Goal: Transaction & Acquisition: Obtain resource

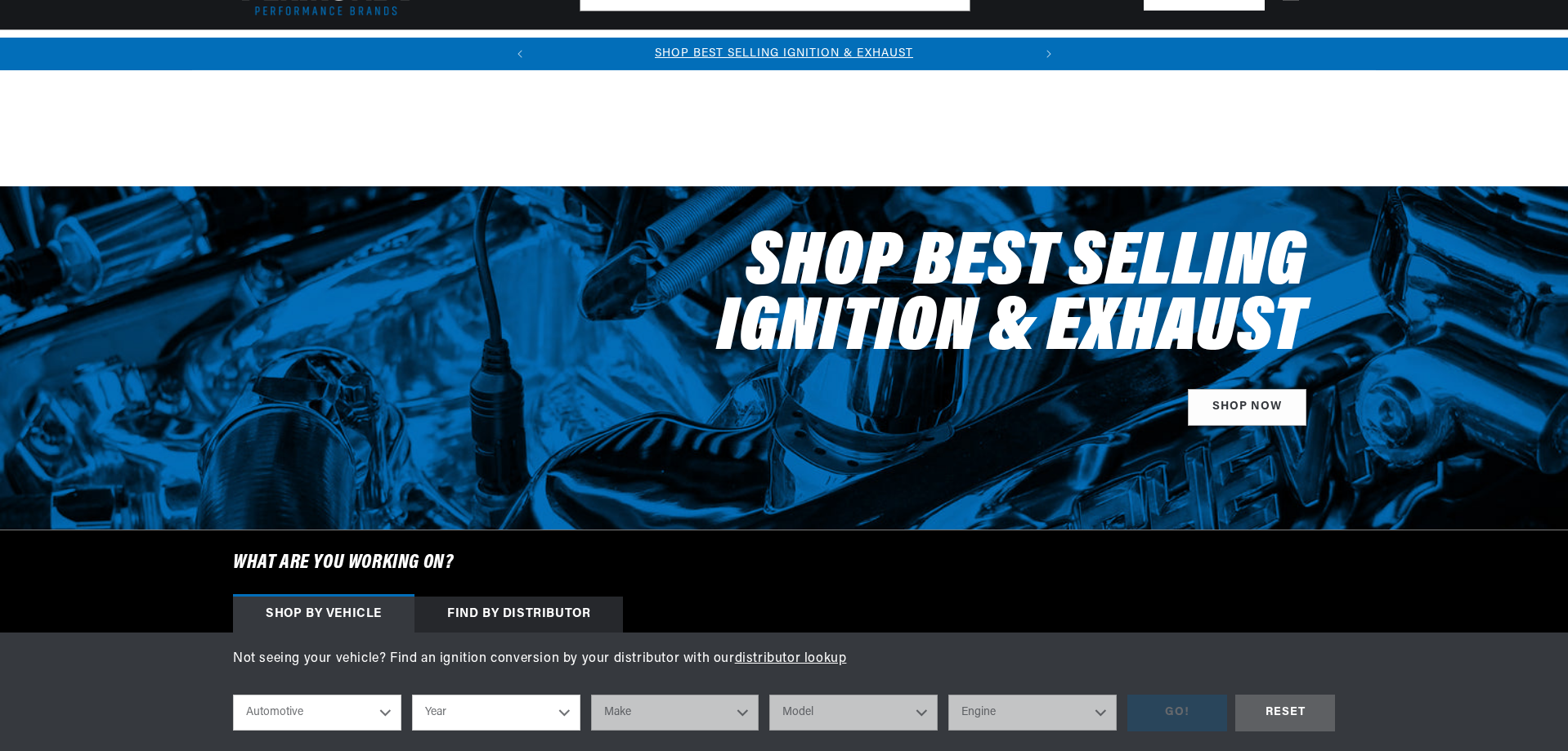
scroll to position [327, 0]
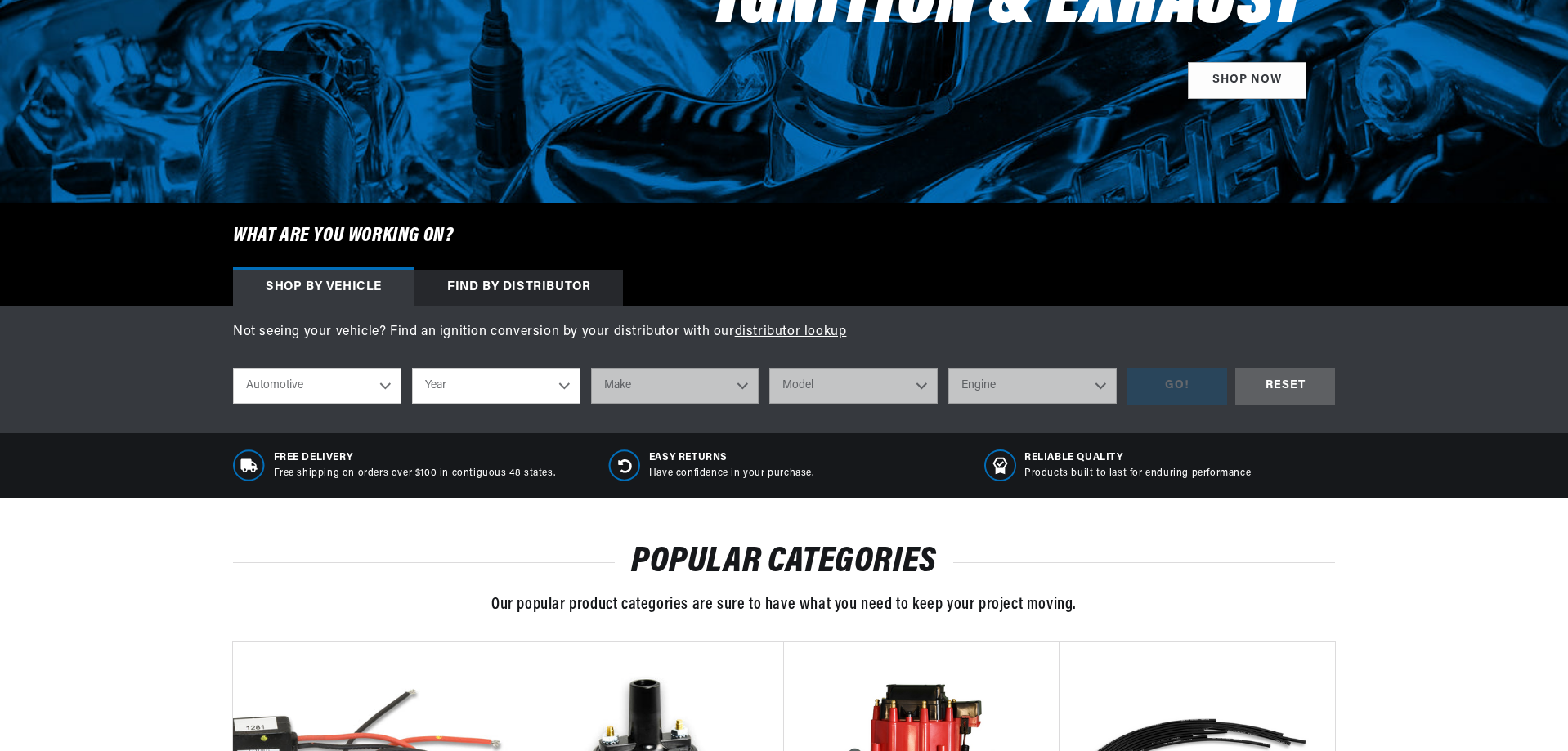
click at [382, 386] on select "Automotive Agricultural Industrial Marine Motorcycle" at bounding box center [317, 385] width 168 height 36
click at [495, 394] on select "Year [DATE] 2025 2024 2023 2022 2021 2020 2019 2018 2017 2016 2015 2014 2013 20…" at bounding box center [496, 385] width 168 height 36
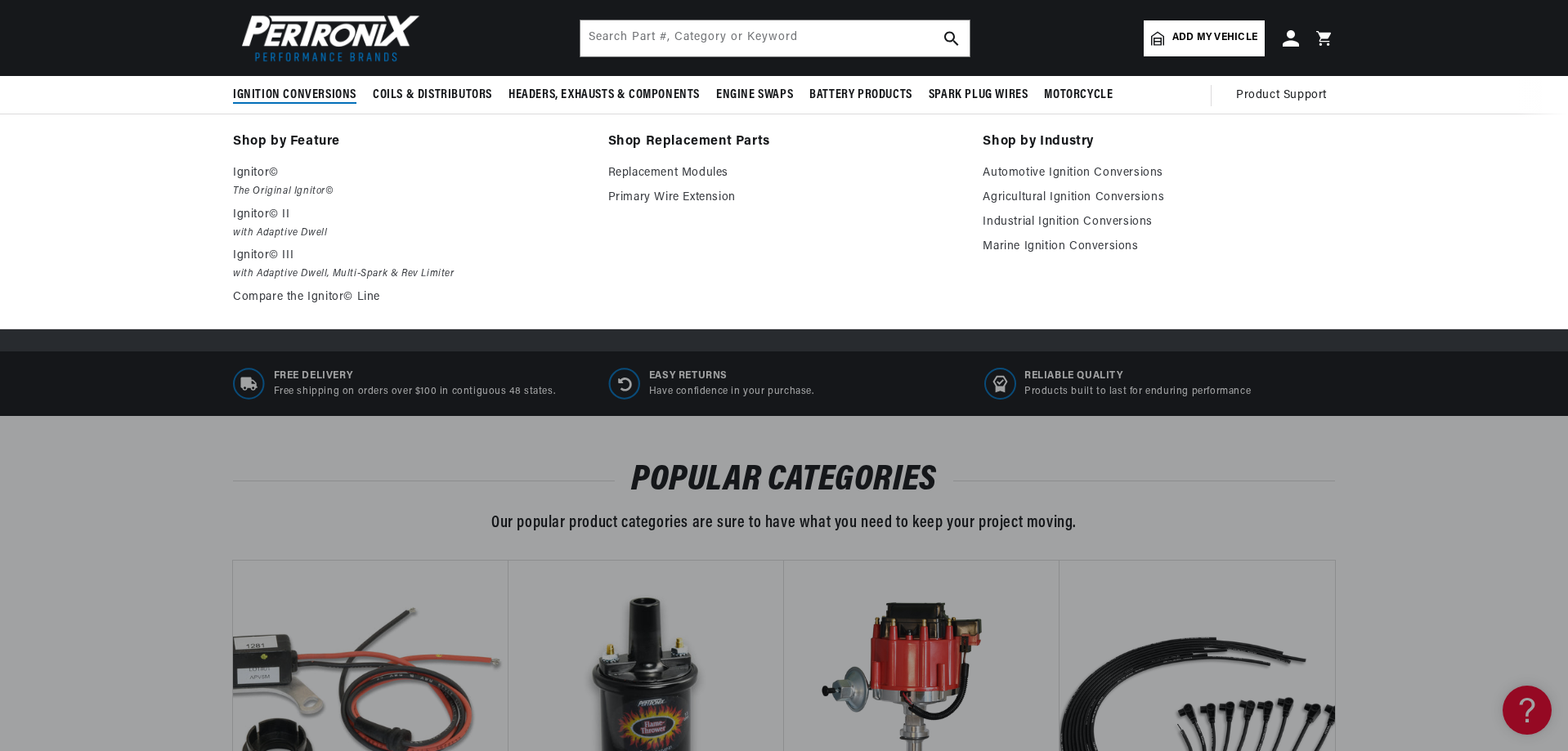
scroll to position [0, 0]
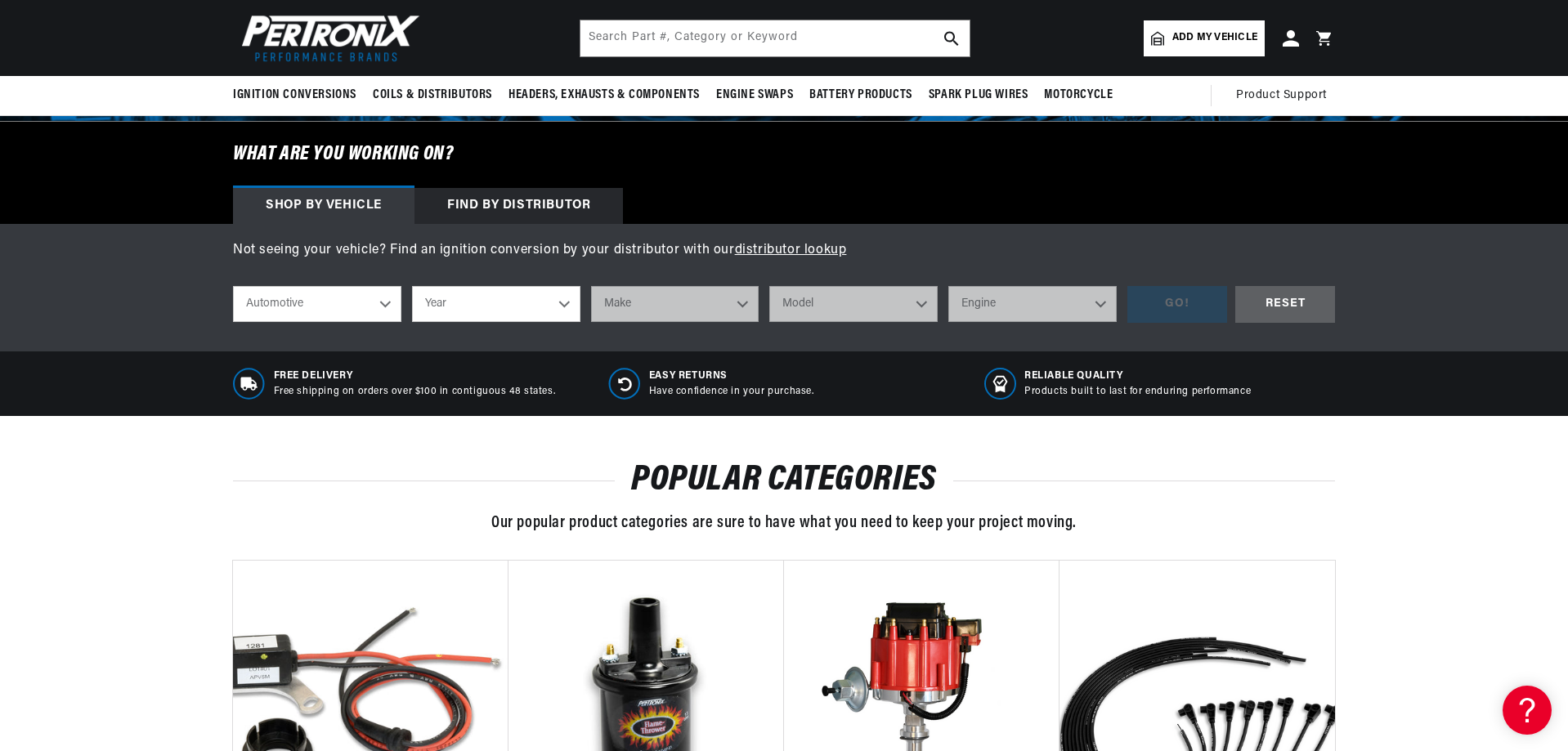
click at [562, 308] on select "Year [DATE] 2025 2024 2023 2022 2021 2020 2019 2018 2017 2016 2015 2014 2013 20…" at bounding box center [496, 304] width 168 height 36
select select "1968"
click at [412, 286] on select "Year [DATE] 2025 2024 2023 2022 2021 2020 2019 2018 2017 2016 2015 2014 2013 20…" at bounding box center [496, 304] width 168 height 36
select select "1968"
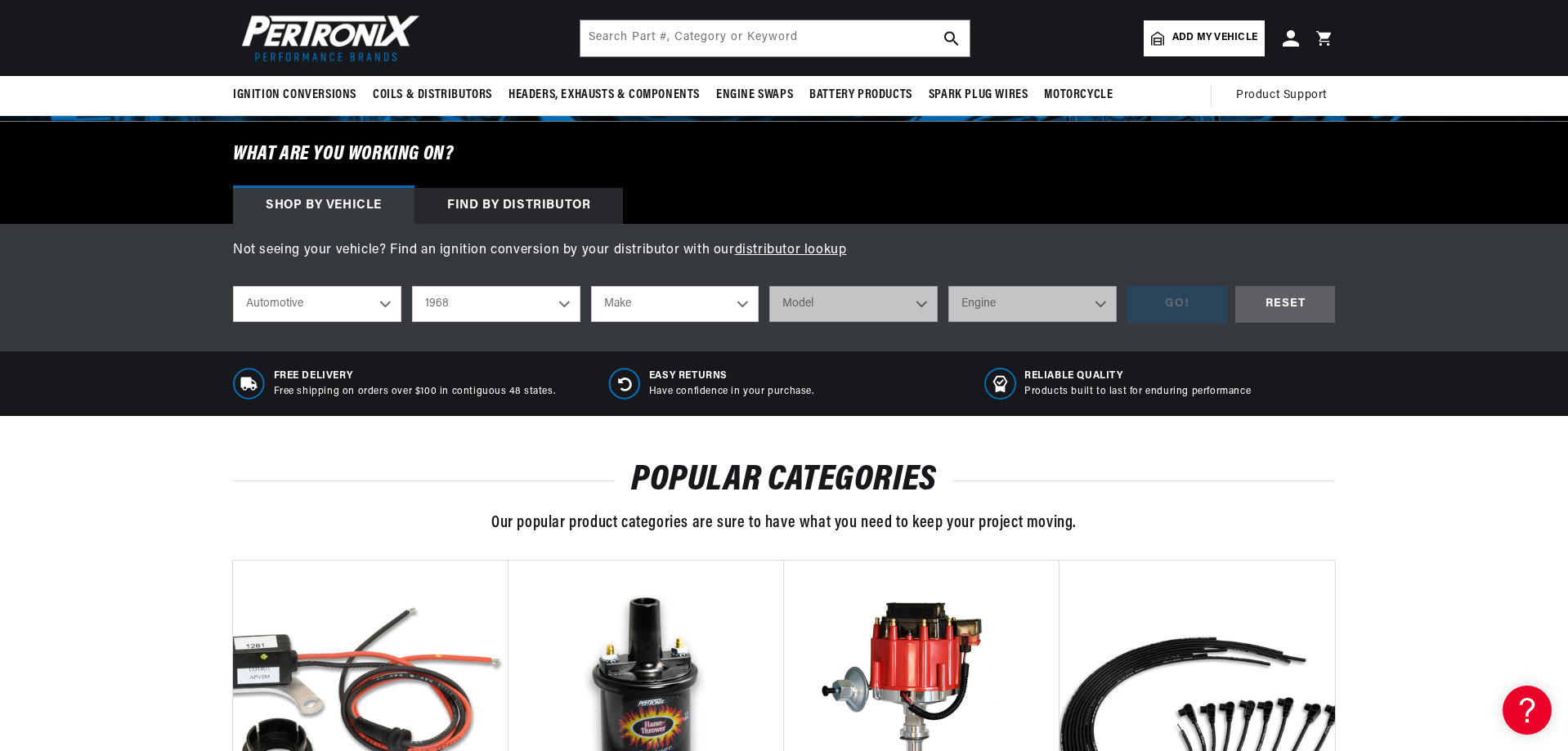
click at [654, 308] on select "Make Alfa Romeo American Motors Aston [PERSON_NAME][GEOGRAPHIC_DATA] [PERSON_NA…" at bounding box center [675, 304] width 168 height 36
select select "Ford"
click at [591, 286] on select "Make Alfa Romeo American Motors Aston [PERSON_NAME][GEOGRAPHIC_DATA] [PERSON_NA…" at bounding box center [675, 304] width 168 height 36
select select "Ford"
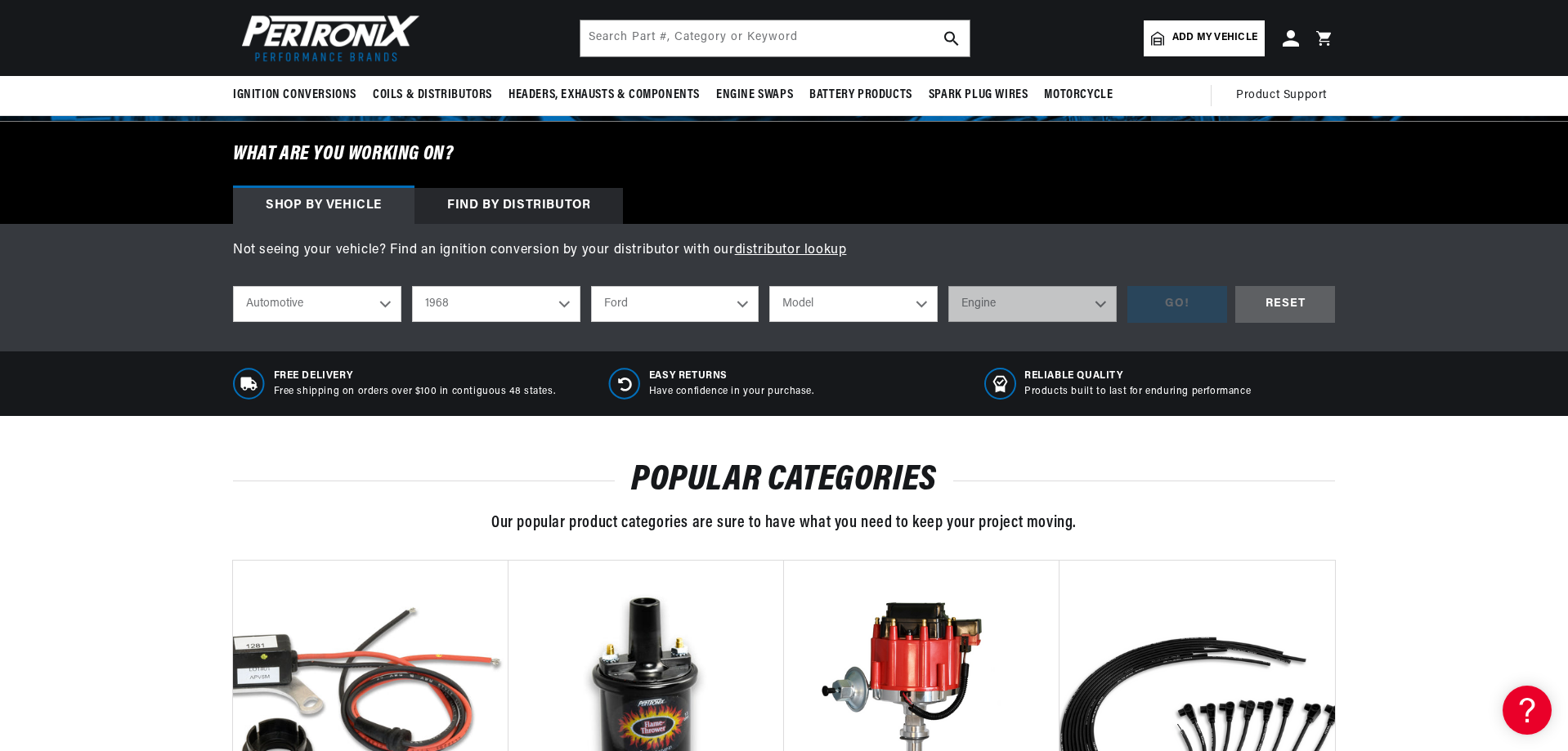
click at [832, 304] on select "Model Bronco Country Sedan Country Squire Custom Custom 500 F-100 F-250 F-350 […" at bounding box center [853, 304] width 168 height 36
select select "[GEOGRAPHIC_DATA]"
click at [770, 286] on select "Model Bronco Country Sedan Country Squire Custom Custom 500 F-100 F-250 F-350 […" at bounding box center [853, 304] width 168 height 36
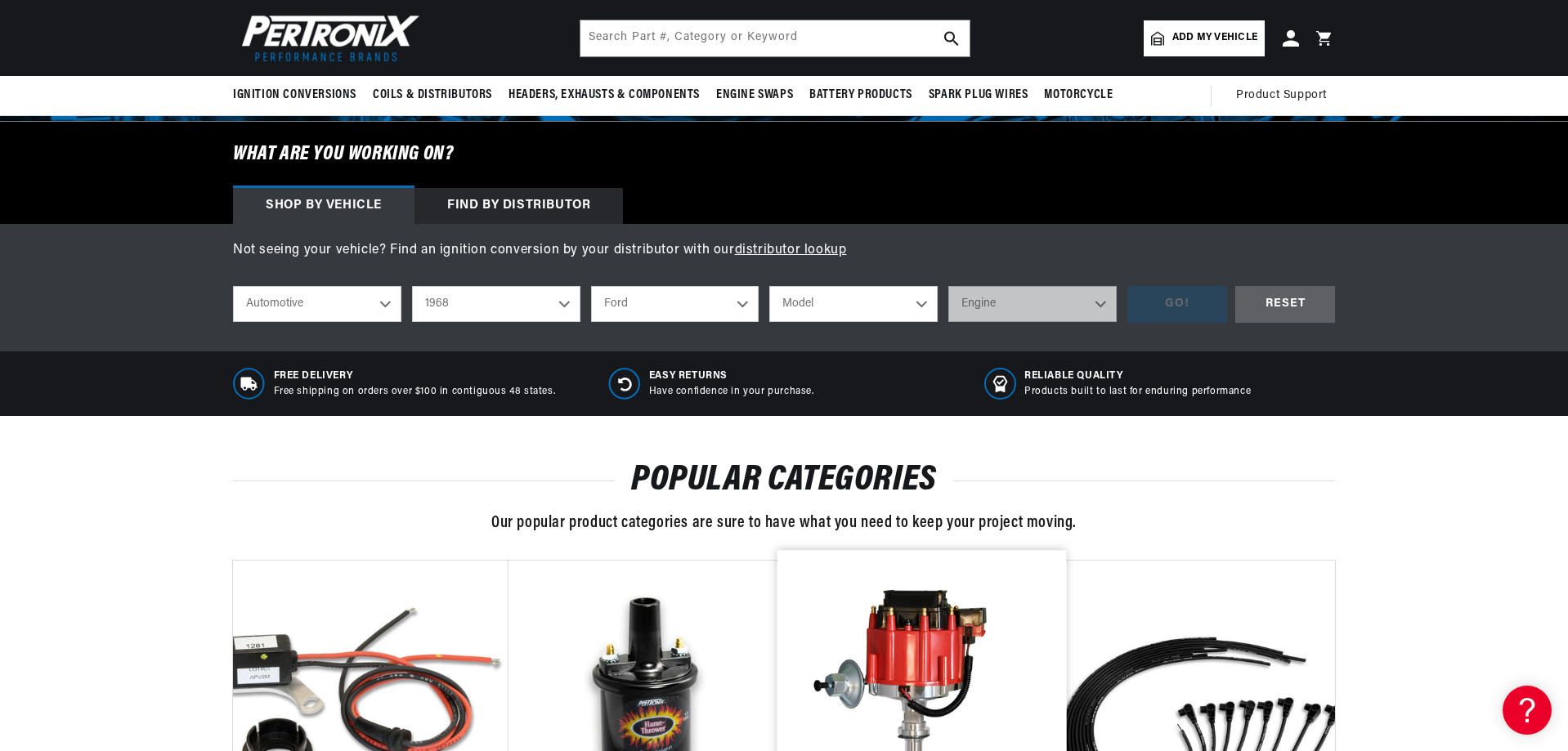
select select "[GEOGRAPHIC_DATA]"
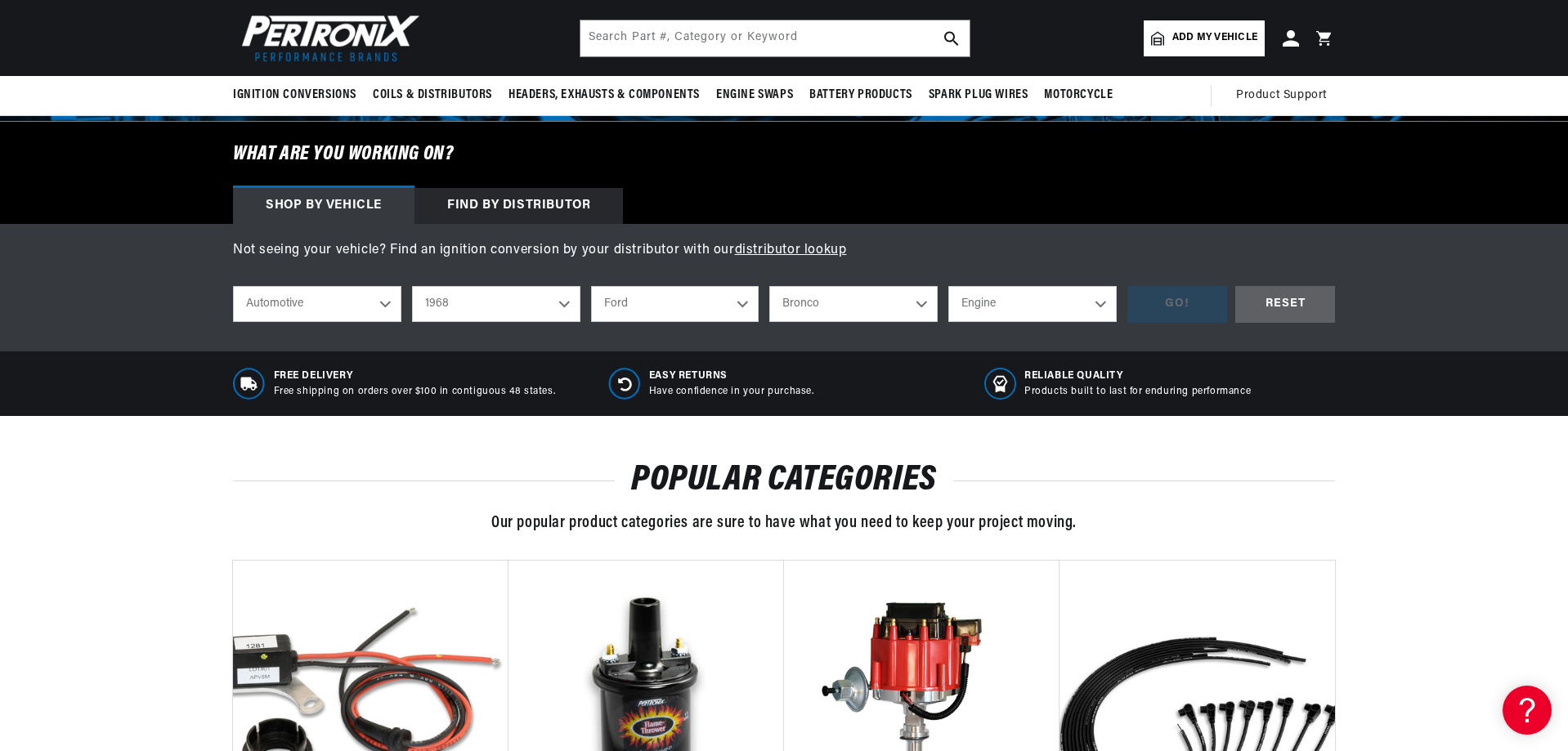
click at [1035, 305] on select "Engine 4.1L 5.8L 6.6L 7.5L 200cid / 3.3L 302cid / 5.0L 351W 390cid / 6.4L 427ci…" at bounding box center [1032, 304] width 168 height 36
select select "390cid-6.4L"
click at [949, 286] on select "Engine 4.1L 5.8L 6.6L 7.5L 200cid / 3.3L 302cid / 5.0L 351W 390cid / 6.4L 427ci…" at bounding box center [1032, 304] width 168 height 36
select select "390cid-6.4L"
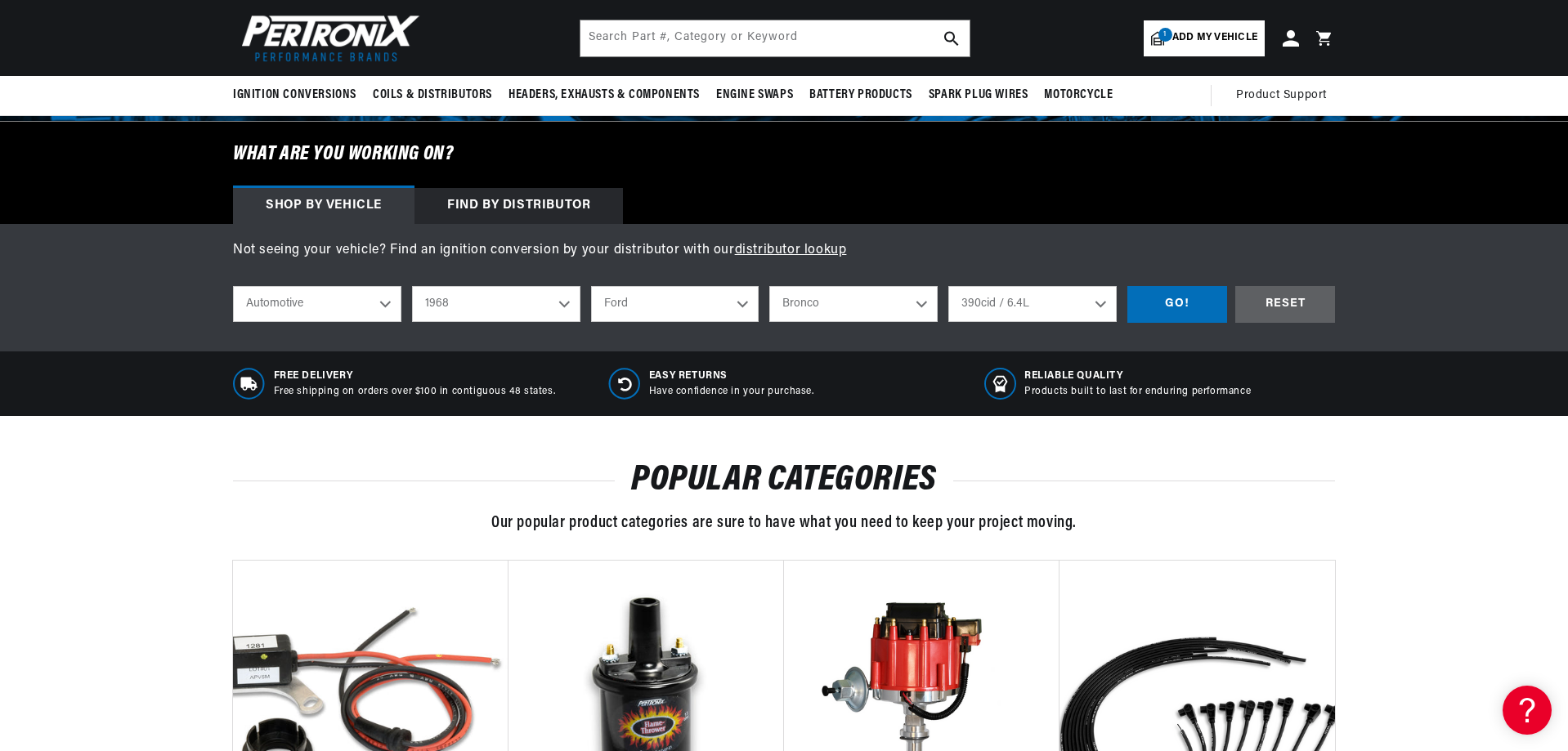
scroll to position [0, 0]
click at [1190, 307] on div "GO!" at bounding box center [1176, 304] width 99 height 37
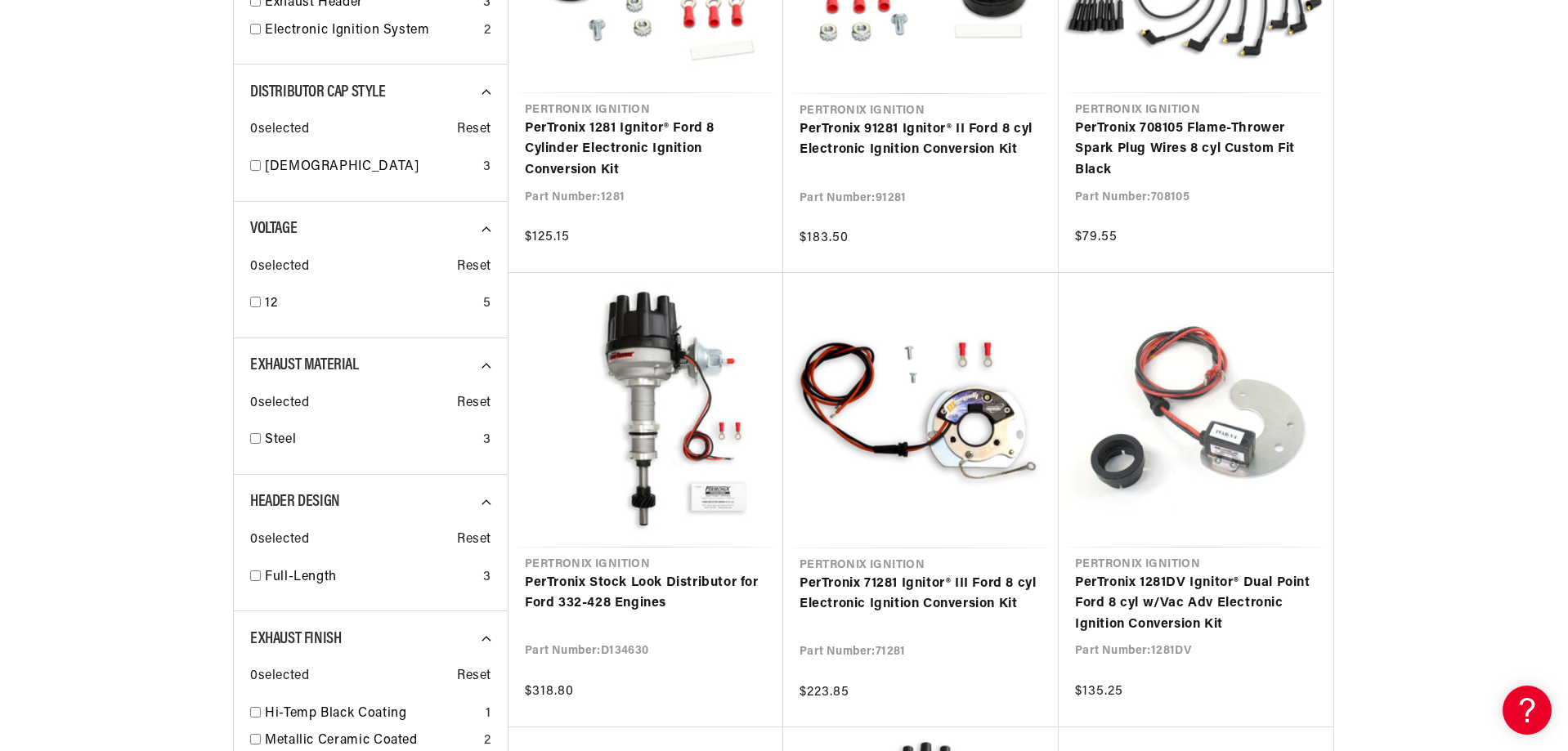
scroll to position [0, 496]
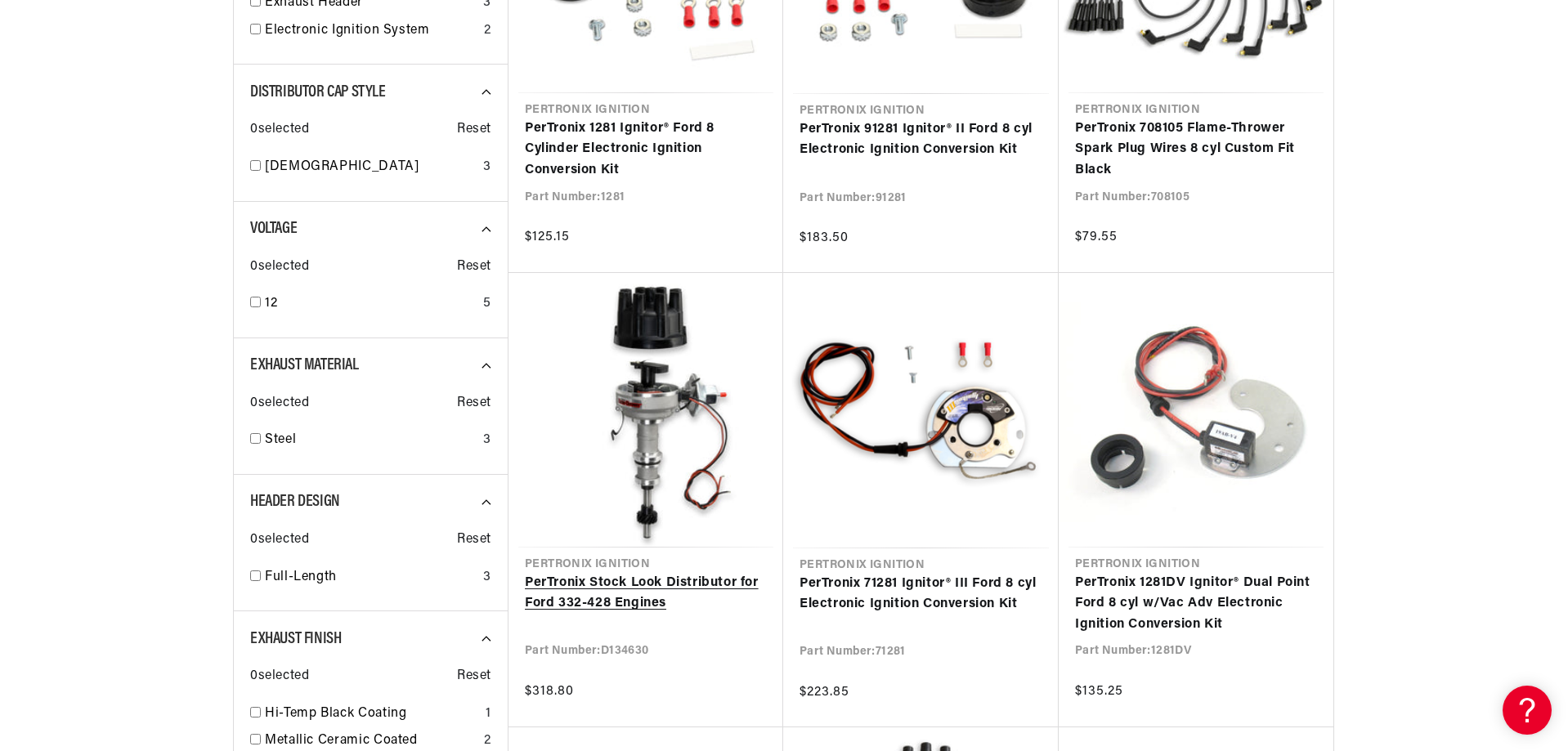
click at [667, 573] on link "PerTronix Stock Look Distributor for Ford 332-428 Engines" at bounding box center [645, 593] width 242 height 42
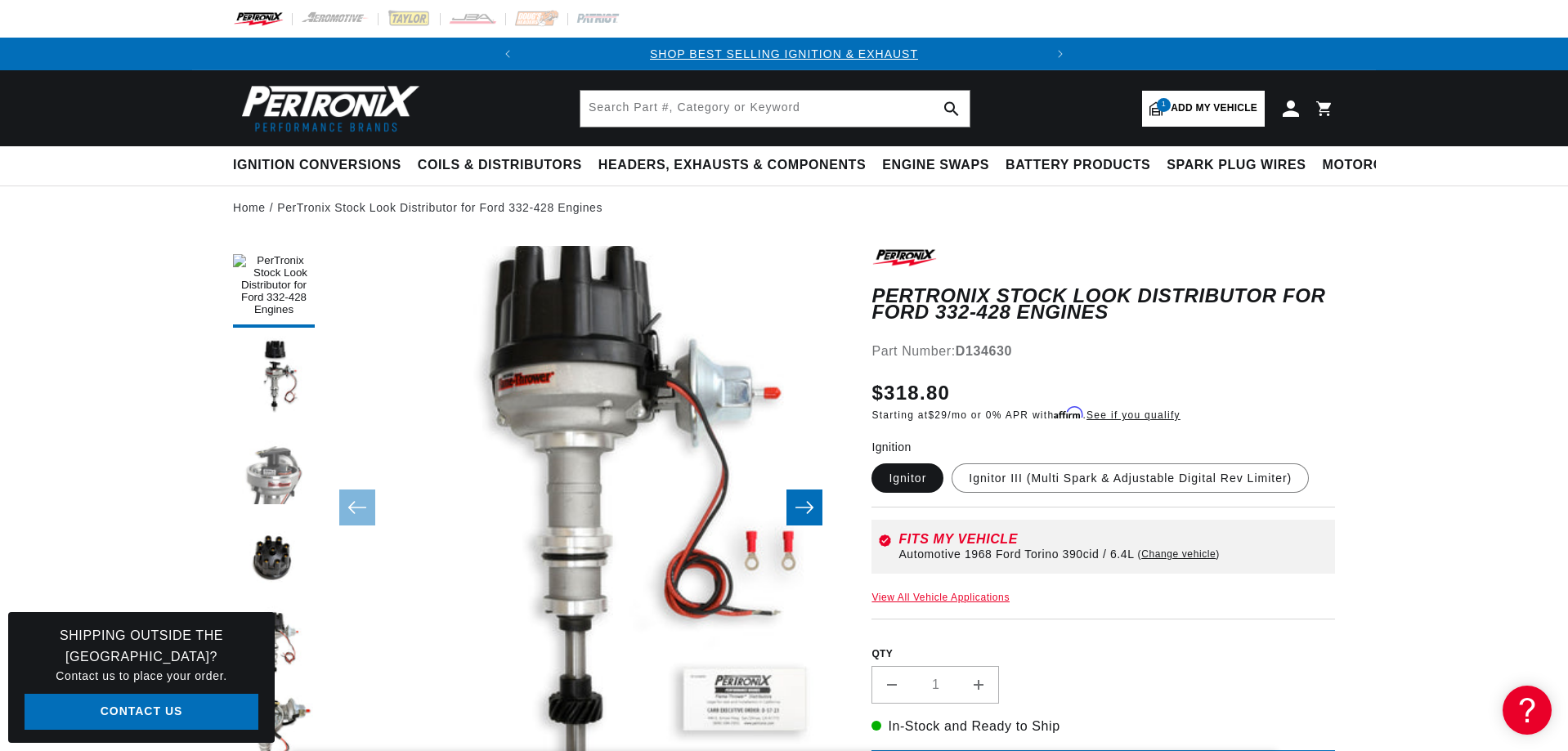
click at [270, 455] on button "Load image 3 in gallery view" at bounding box center [274, 467] width 82 height 82
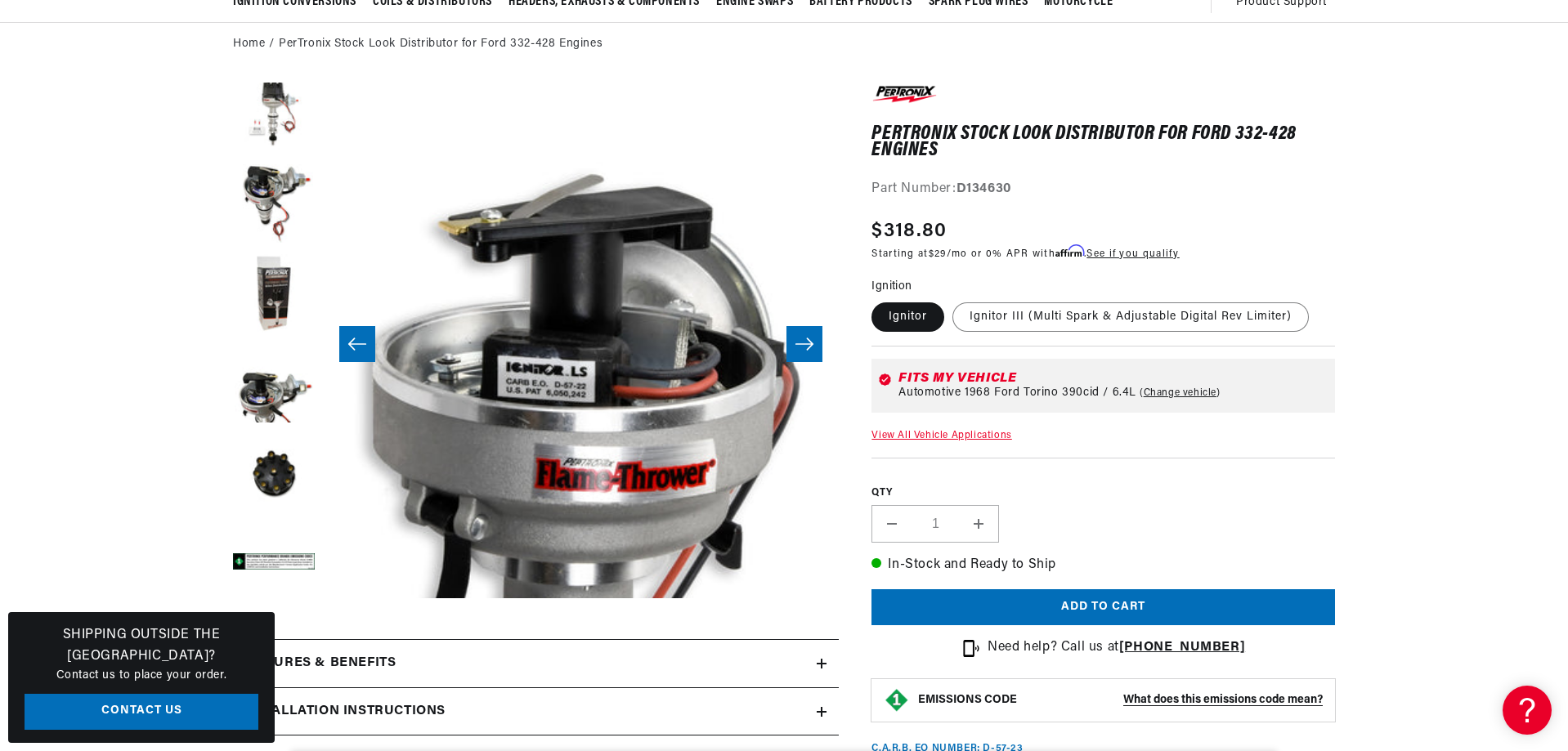
scroll to position [51, 1032]
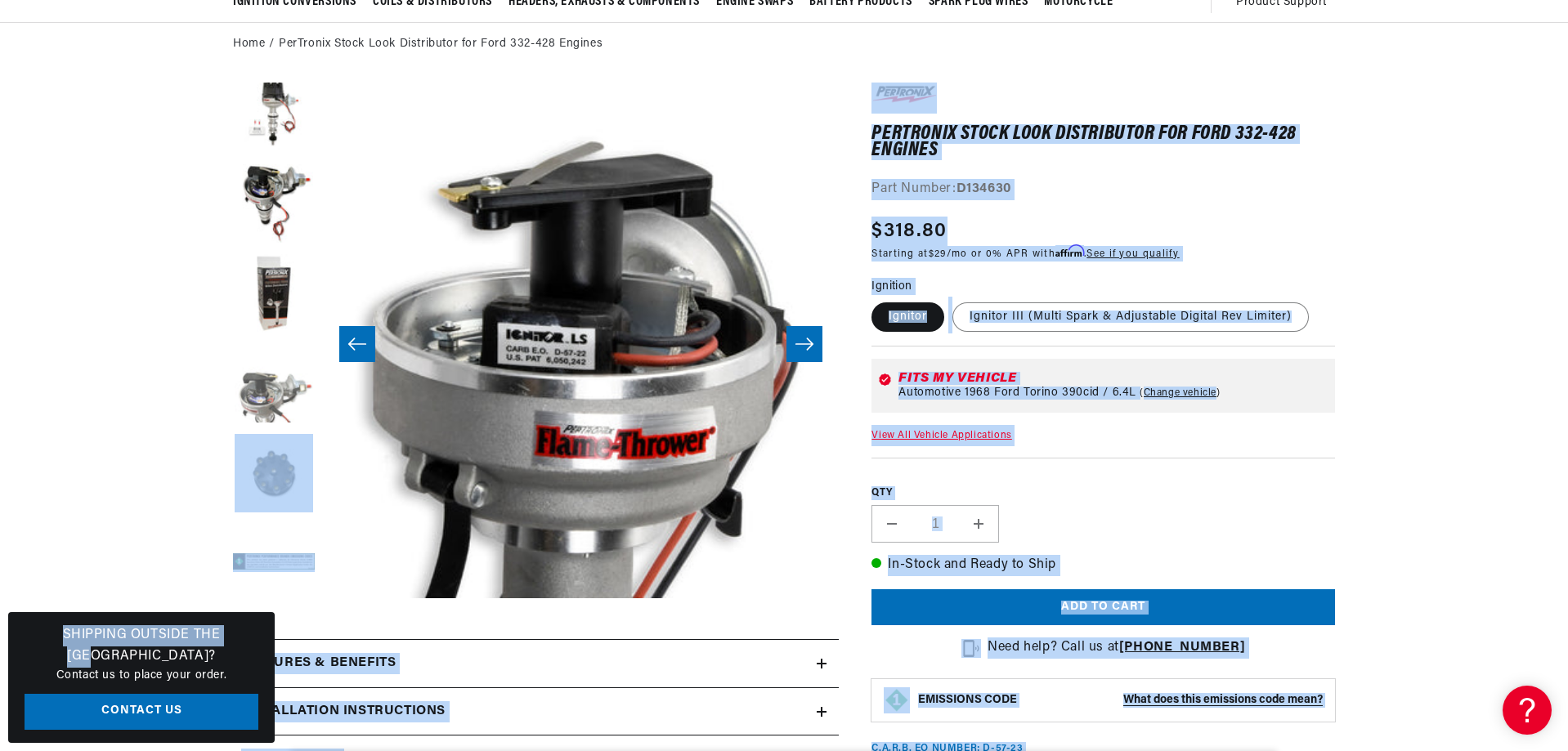
drag, startPoint x: 233, startPoint y: 649, endPoint x: 241, endPoint y: 382, distance: 267.1
click at [820, 712] on icon at bounding box center [822, 712] width 10 height 0
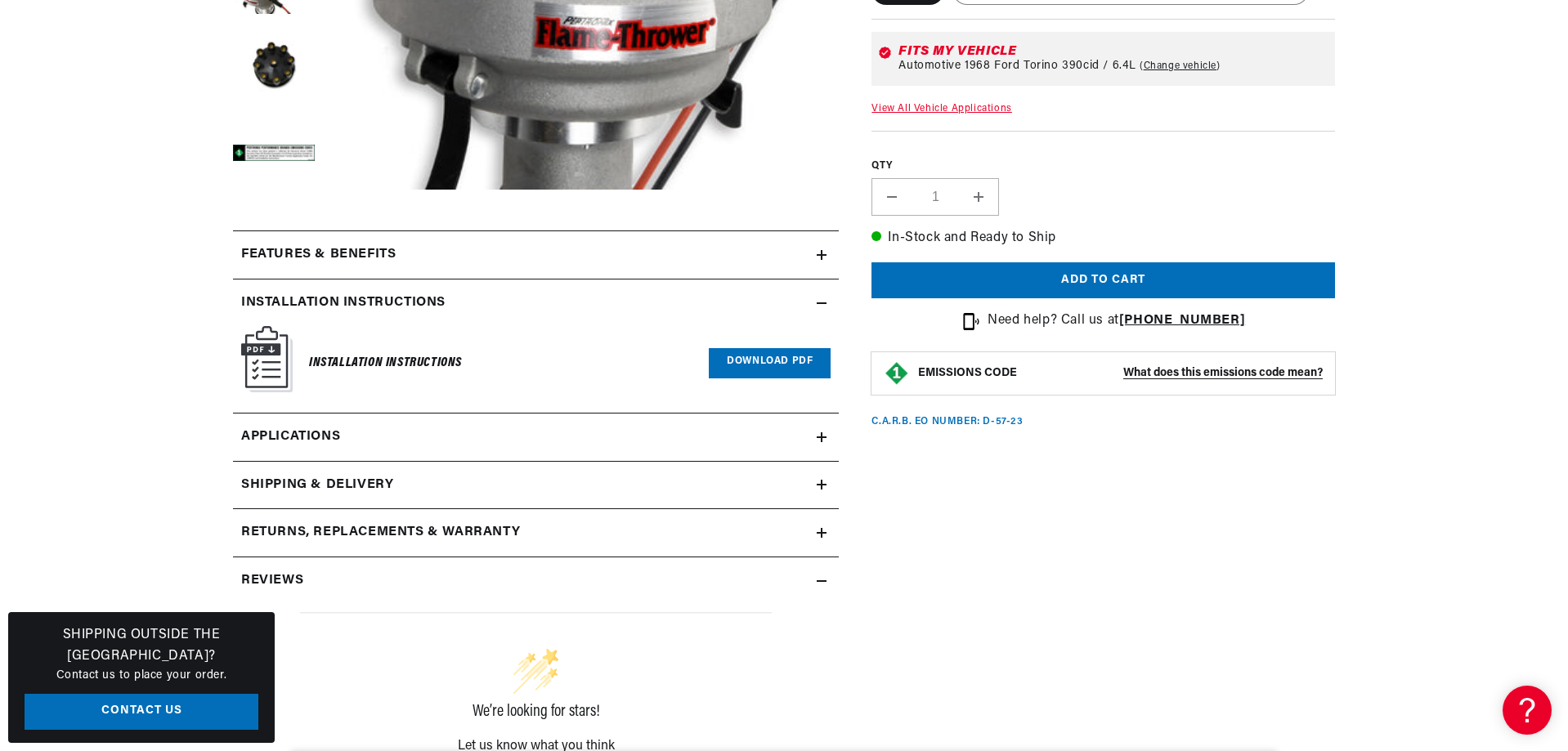
scroll to position [654, 0]
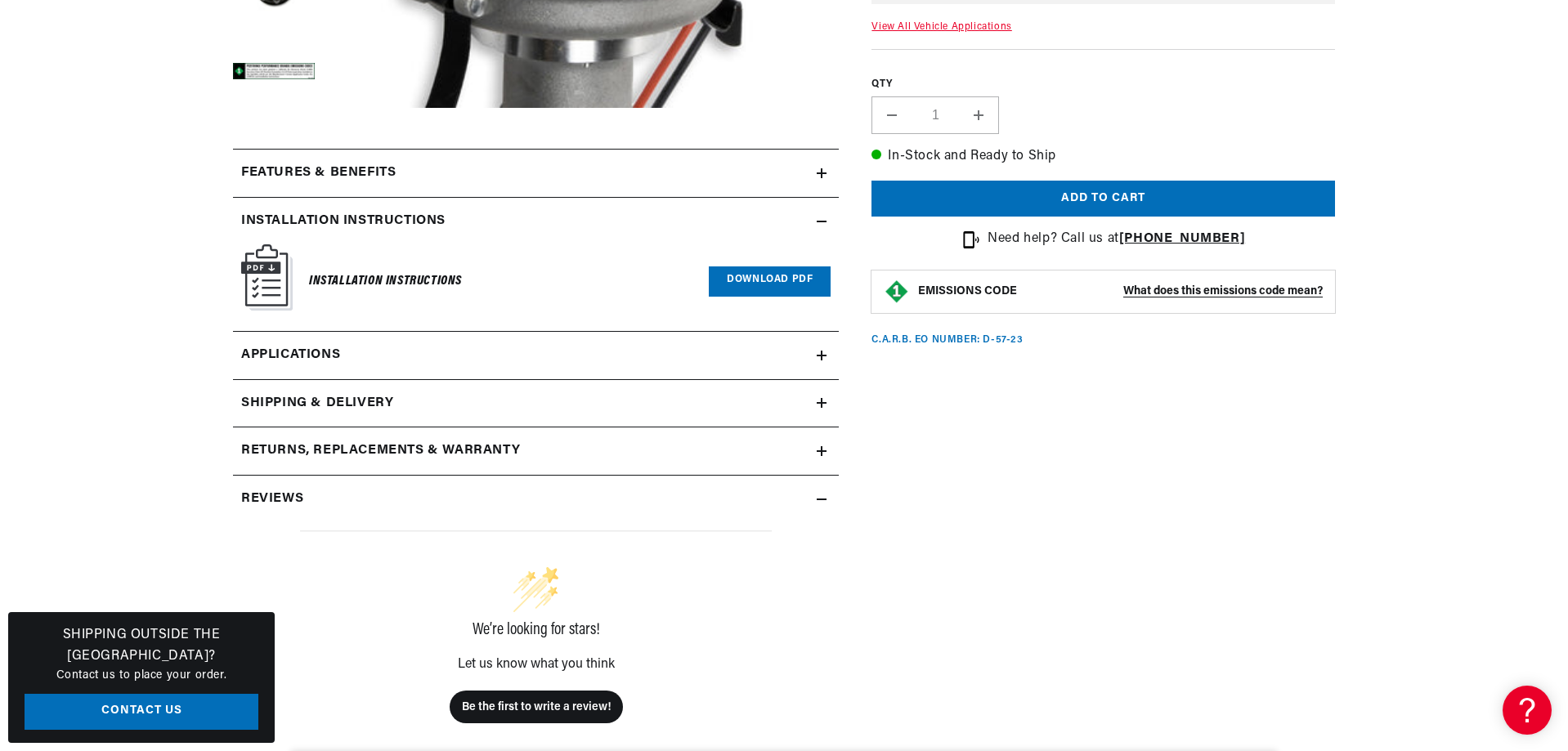
click at [372, 278] on h6 "Installation Instructions" at bounding box center [385, 281] width 153 height 22
click at [777, 276] on link "Download PDF" at bounding box center [770, 281] width 122 height 31
